Goal: Find contact information: Find contact information

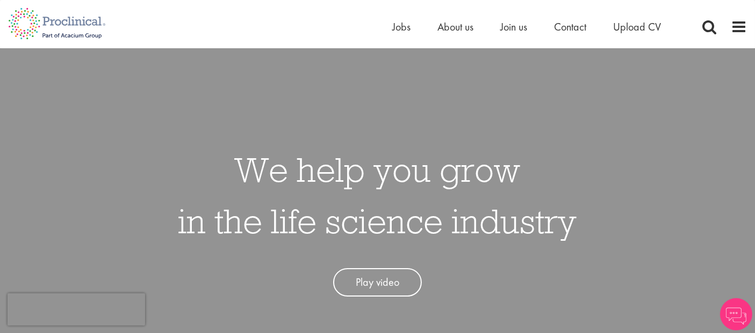
click at [569, 26] on span "Contact" at bounding box center [570, 27] width 32 height 14
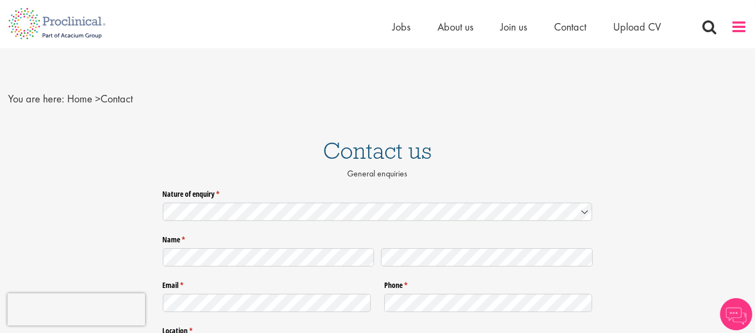
click at [744, 26] on span at bounding box center [738, 27] width 16 height 16
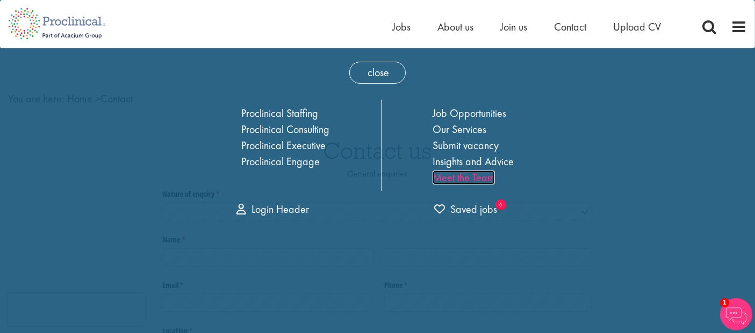
click at [459, 179] on link "Meet the Team" at bounding box center [463, 178] width 62 height 14
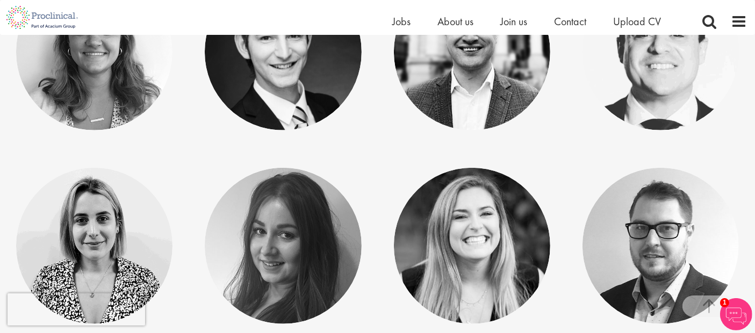
scroll to position [4789, 0]
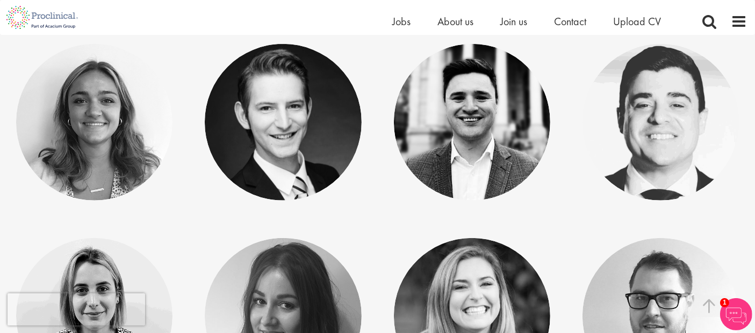
drag, startPoint x: 758, startPoint y: 18, endPoint x: 751, endPoint y: 262, distance: 243.4
click at [436, 135] on p "Managing Consultant - EU" at bounding box center [471, 131] width 135 height 25
click at [483, 118] on link "Edward Little" at bounding box center [471, 107] width 119 height 20
